Goal: Task Accomplishment & Management: Use online tool/utility

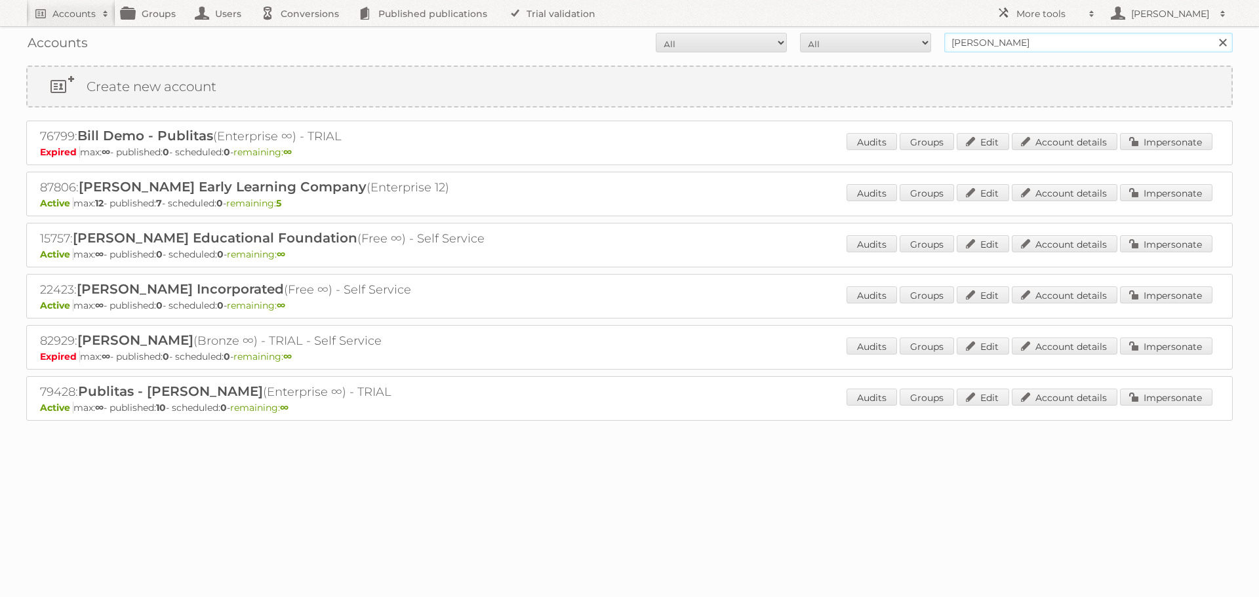
click at [985, 41] on input "[PERSON_NAME]" at bounding box center [1088, 43] width 289 height 20
drag, startPoint x: 935, startPoint y: 30, endPoint x: 912, endPoint y: 24, distance: 23.9
click at [913, 24] on body "Accounts Search Advanced Search Create new account Groups Users Conversions Pub…" at bounding box center [629, 298] width 1259 height 597
type input "danielius"
click at [1212, 33] on input "Search" at bounding box center [1222, 43] width 20 height 20
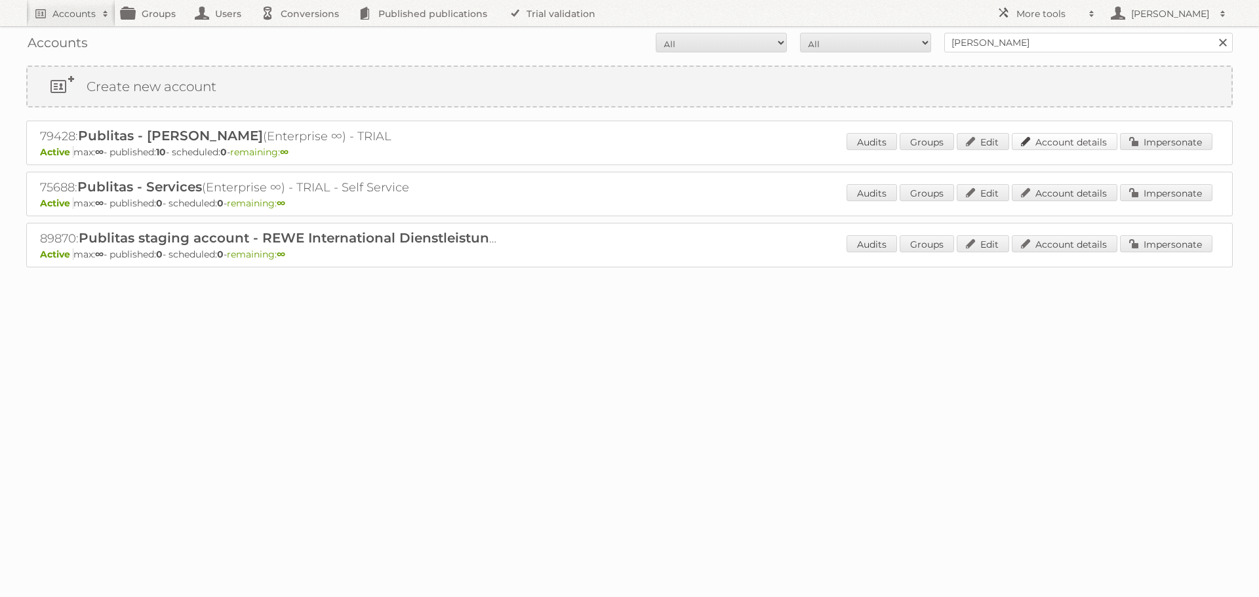
click at [1074, 140] on link "Account details" at bounding box center [1065, 141] width 106 height 17
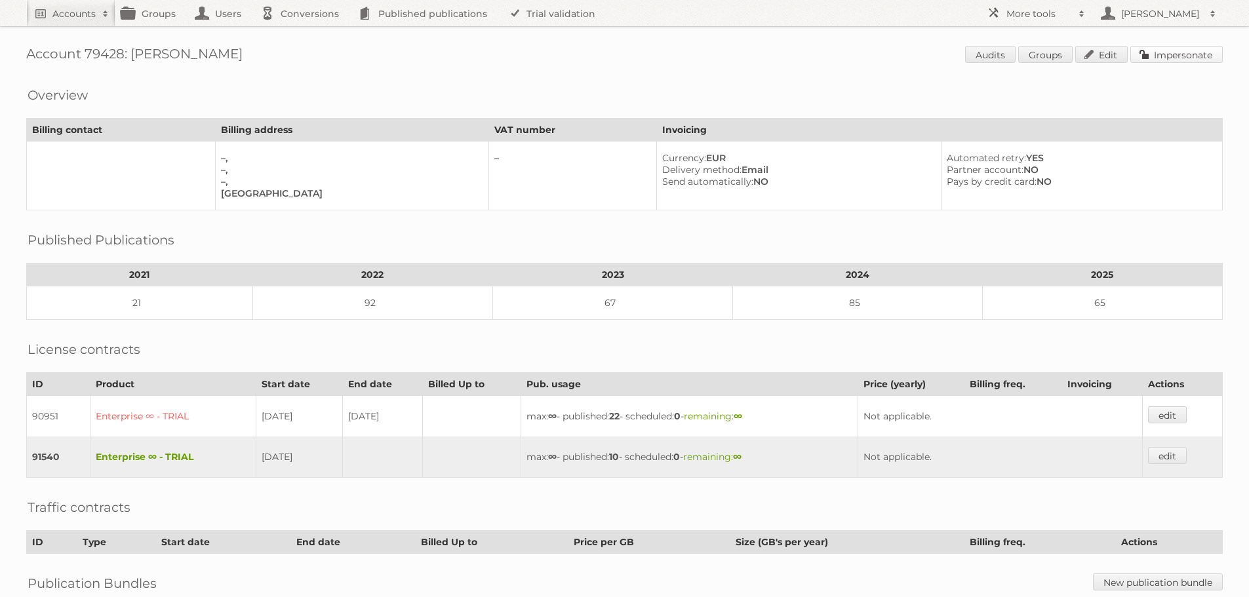
click at [1188, 56] on link "Impersonate" at bounding box center [1176, 54] width 92 height 17
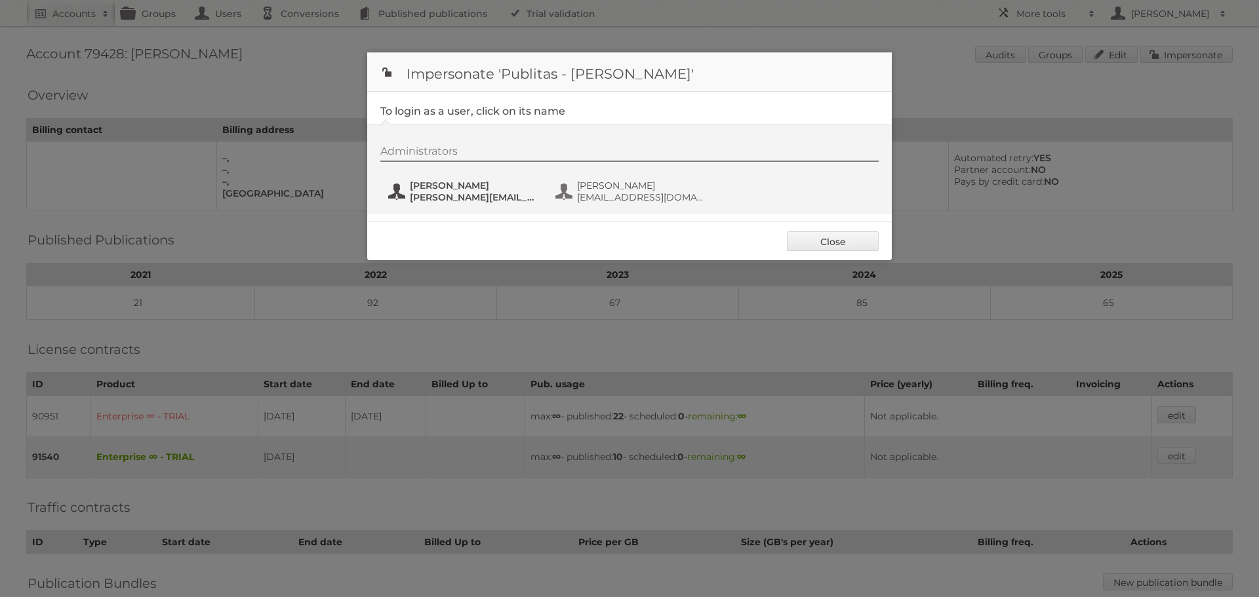
click at [443, 186] on span "[PERSON_NAME]" at bounding box center [473, 186] width 127 height 12
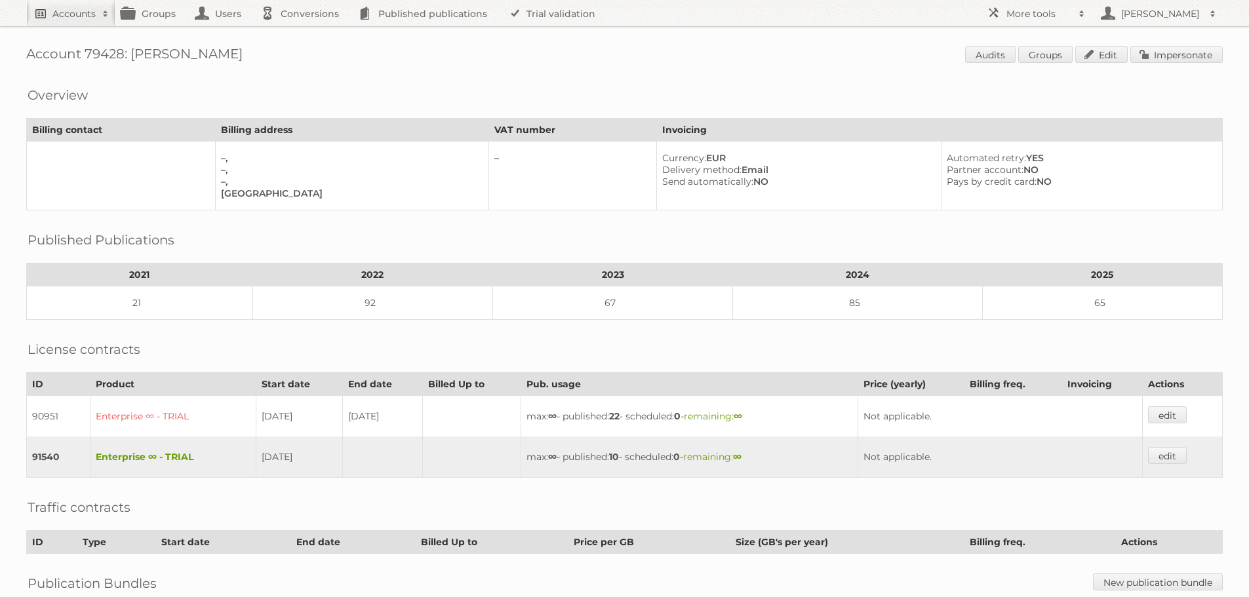
click at [92, 16] on h2 "Accounts" at bounding box center [73, 13] width 43 height 13
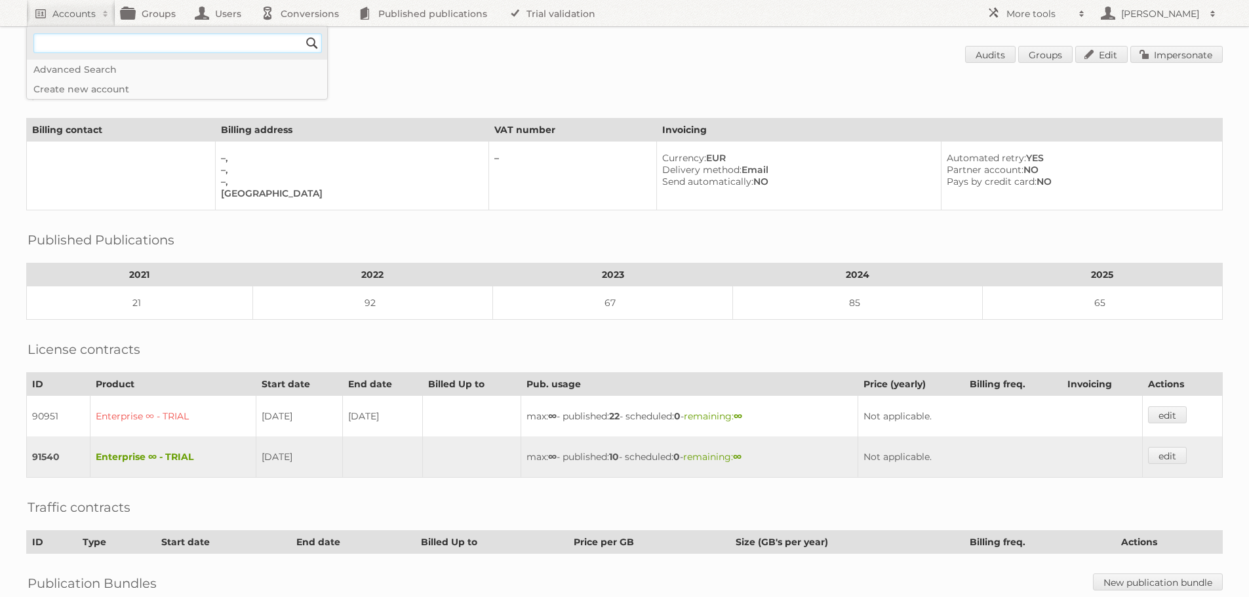
click at [116, 43] on input"] "text" at bounding box center [177, 43] width 289 height 20
type input"] "[PERSON_NAME]"
click at [302, 33] on input "Search" at bounding box center [312, 43] width 20 height 20
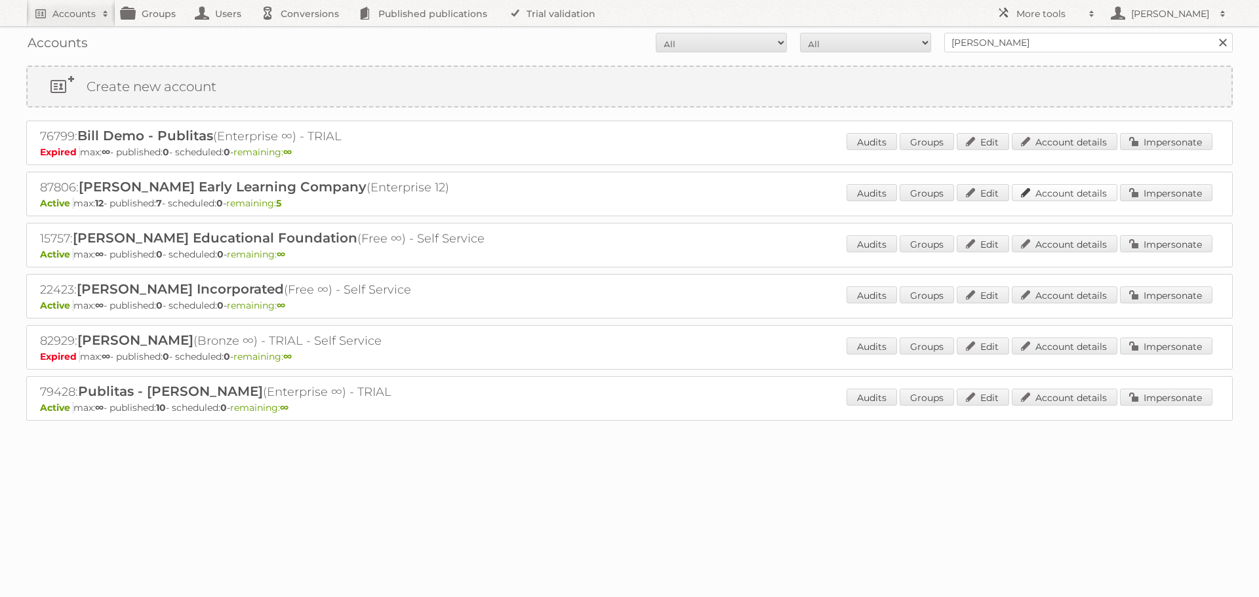
click at [1065, 194] on link "Account details" at bounding box center [1065, 192] width 106 height 17
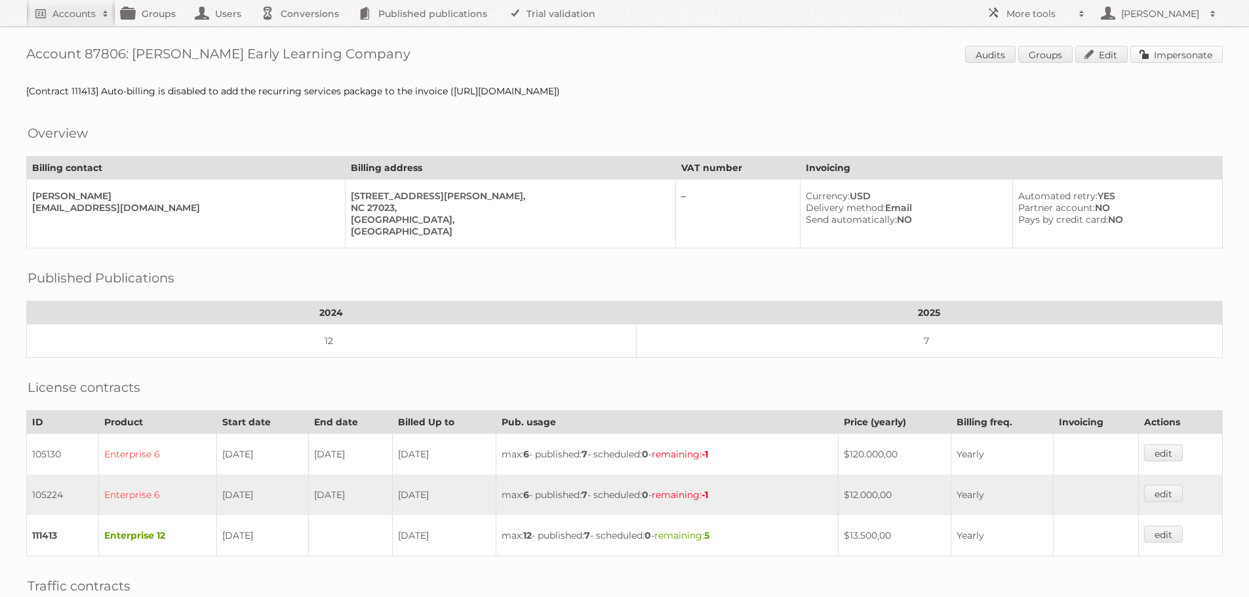
click at [1171, 56] on link "Impersonate" at bounding box center [1176, 54] width 92 height 17
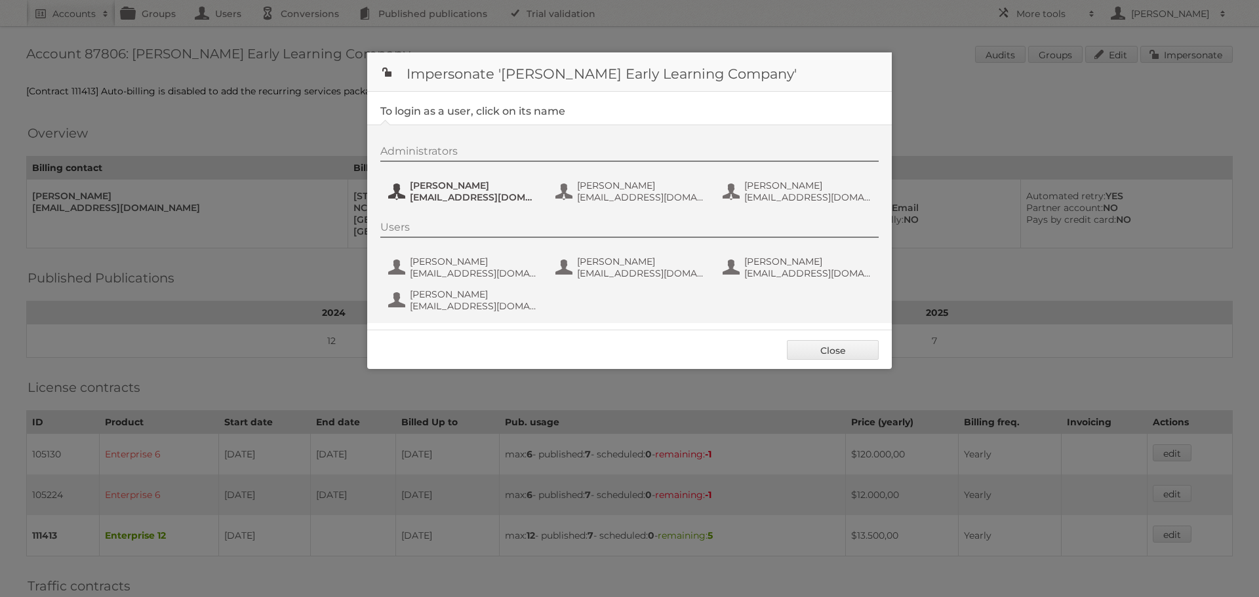
click at [447, 195] on span "awilmoth@kaplanco.com" at bounding box center [473, 197] width 127 height 12
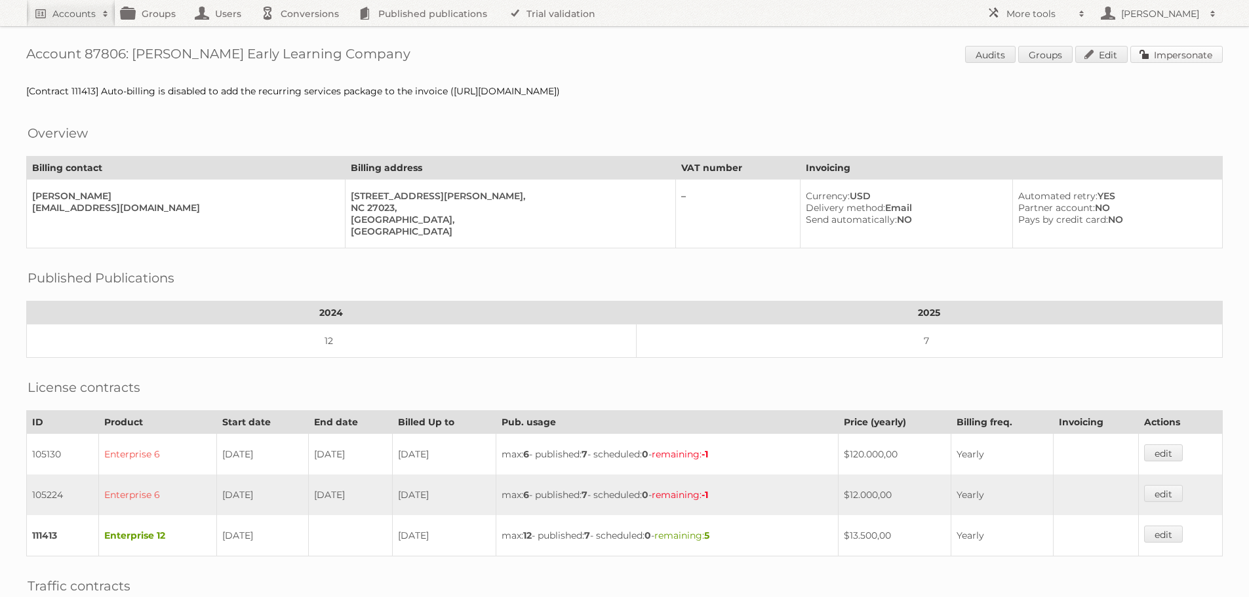
click at [1168, 51] on link "Impersonate" at bounding box center [1176, 54] width 92 height 17
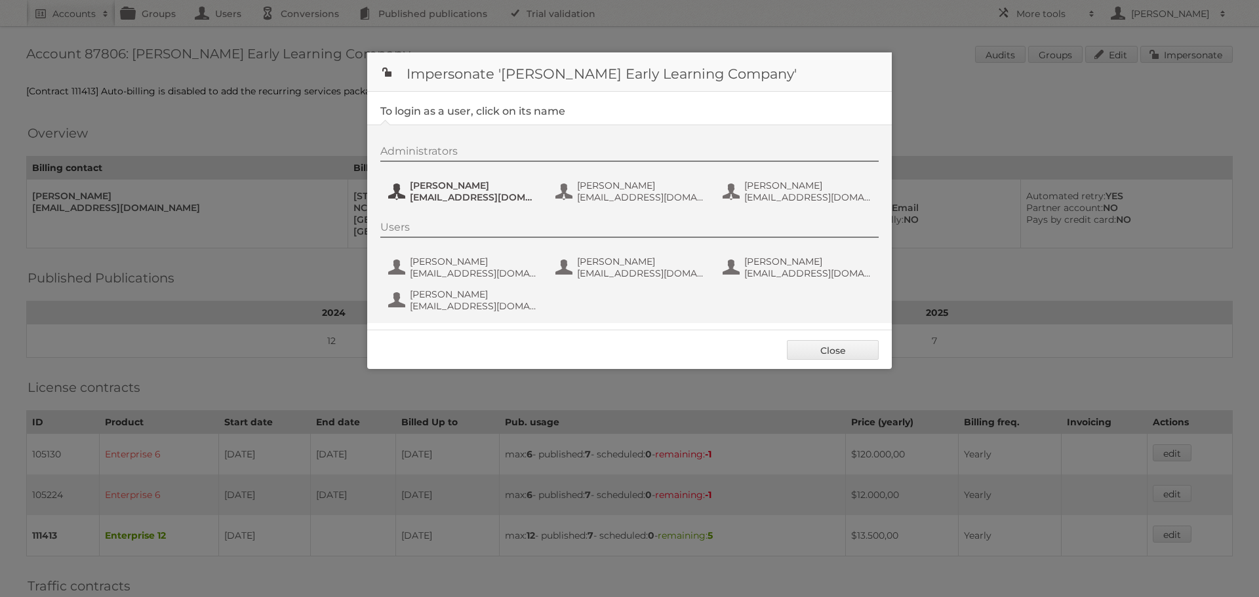
click at [469, 193] on span "awilmoth@kaplanco.com" at bounding box center [473, 197] width 127 height 12
